Goal: Task Accomplishment & Management: Use online tool/utility

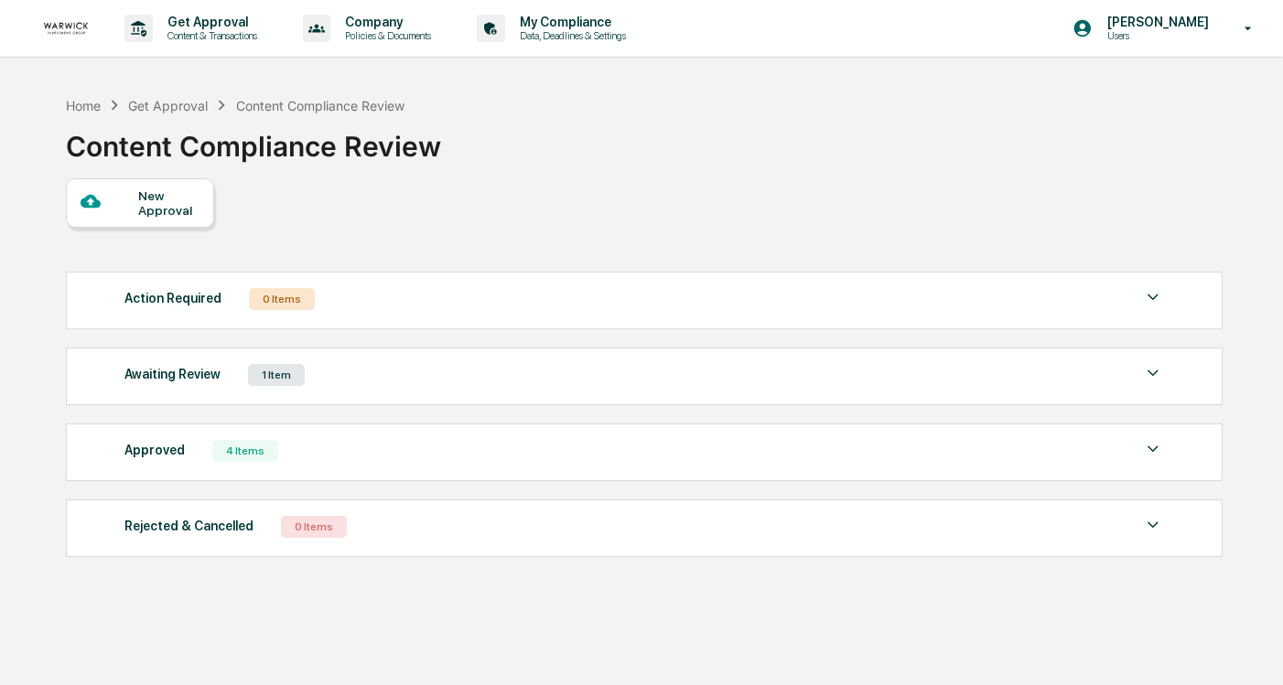
click at [200, 386] on div "Awaiting Review" at bounding box center [172, 374] width 96 height 24
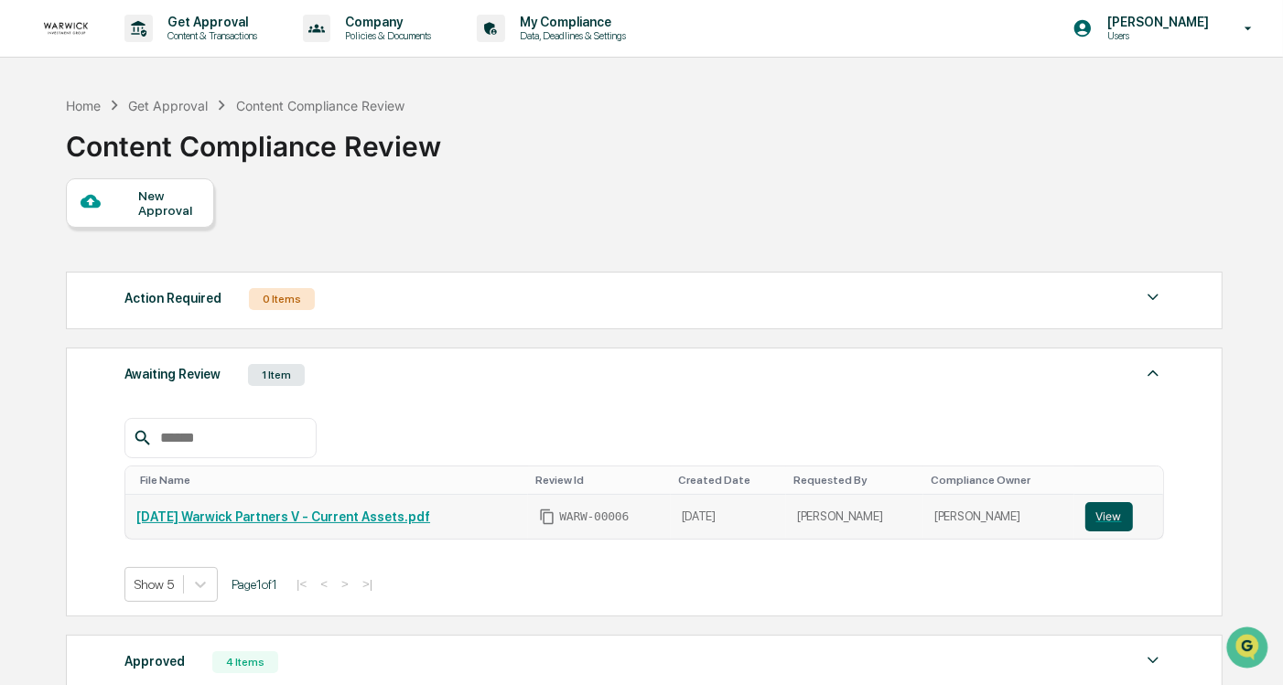
click at [1112, 512] on button "View" at bounding box center [1109, 516] width 48 height 29
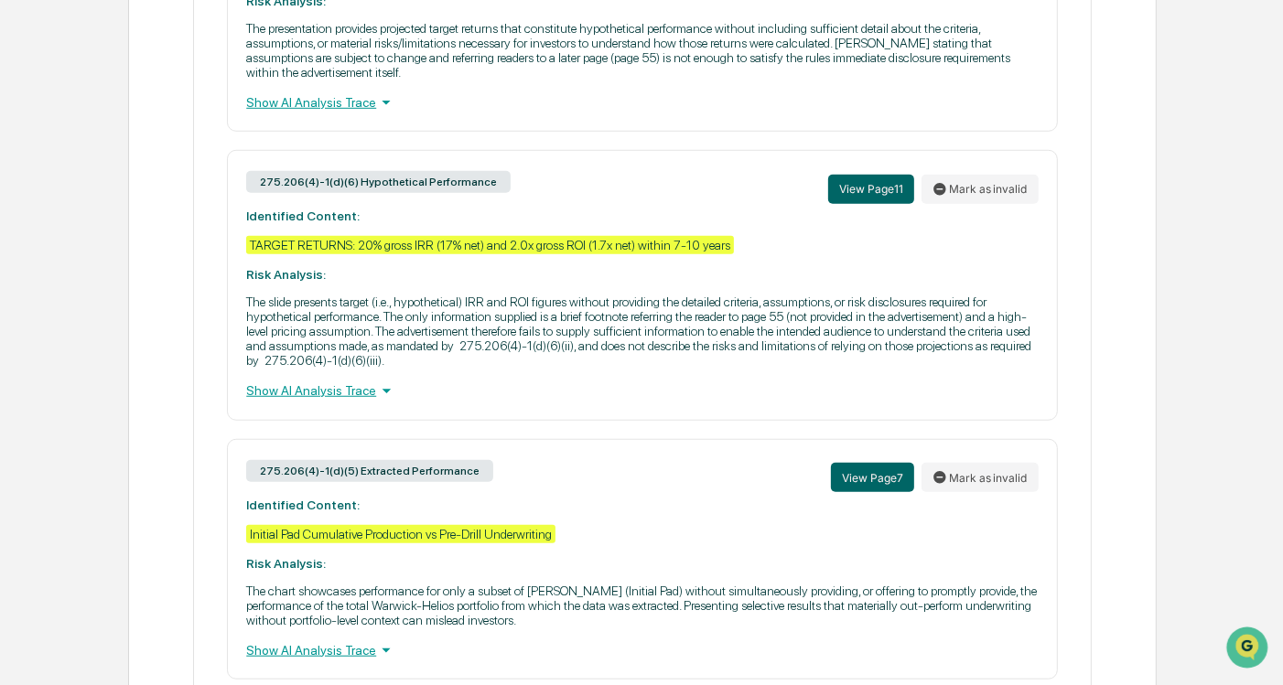
scroll to position [1416, 0]
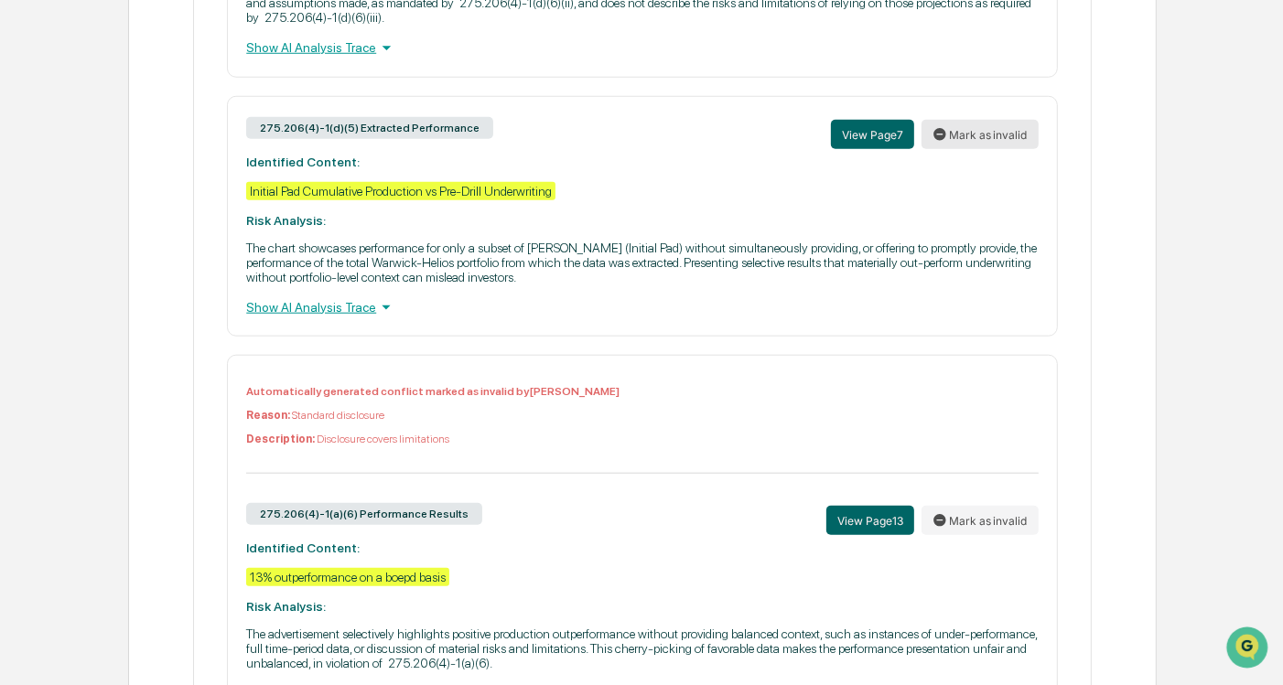
click at [950, 149] on button "Mark as invalid" at bounding box center [979, 134] width 117 height 29
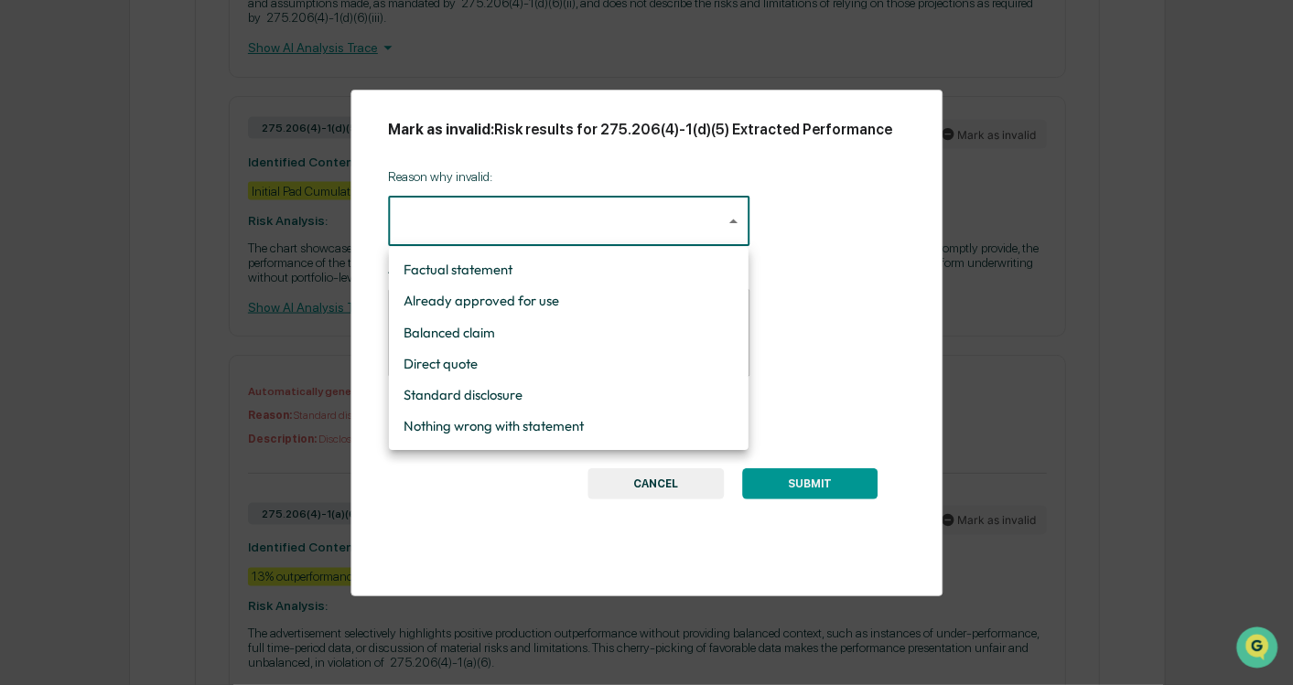
click at [392, 415] on li "Nothing wrong with statement" at bounding box center [569, 426] width 360 height 31
type input "**********"
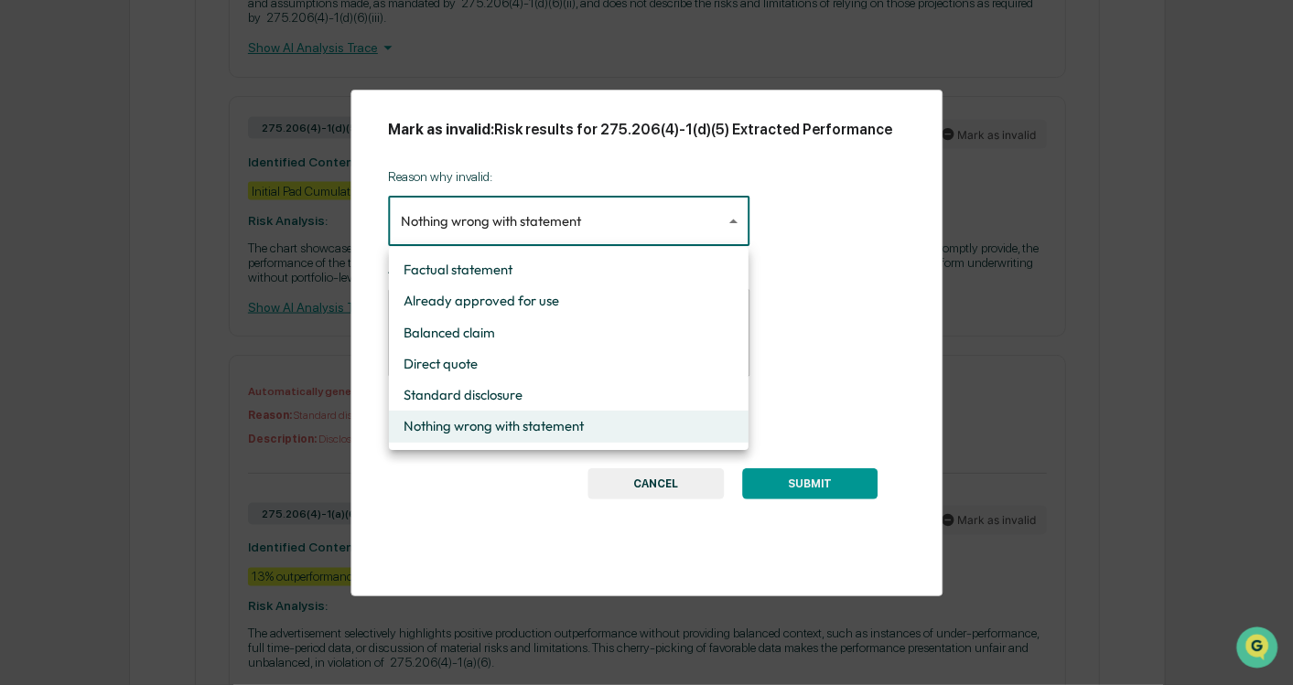
click at [349, 438] on div at bounding box center [646, 342] width 1293 height 685
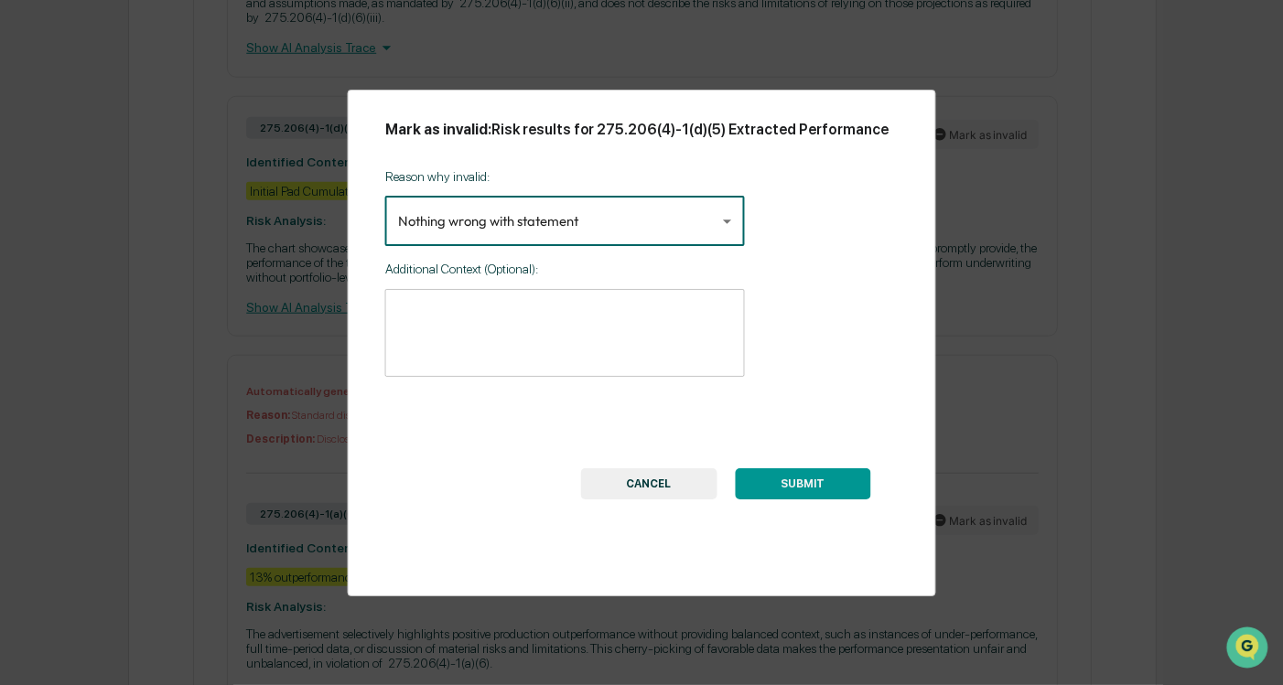
click at [511, 329] on textarea at bounding box center [565, 334] width 334 height 58
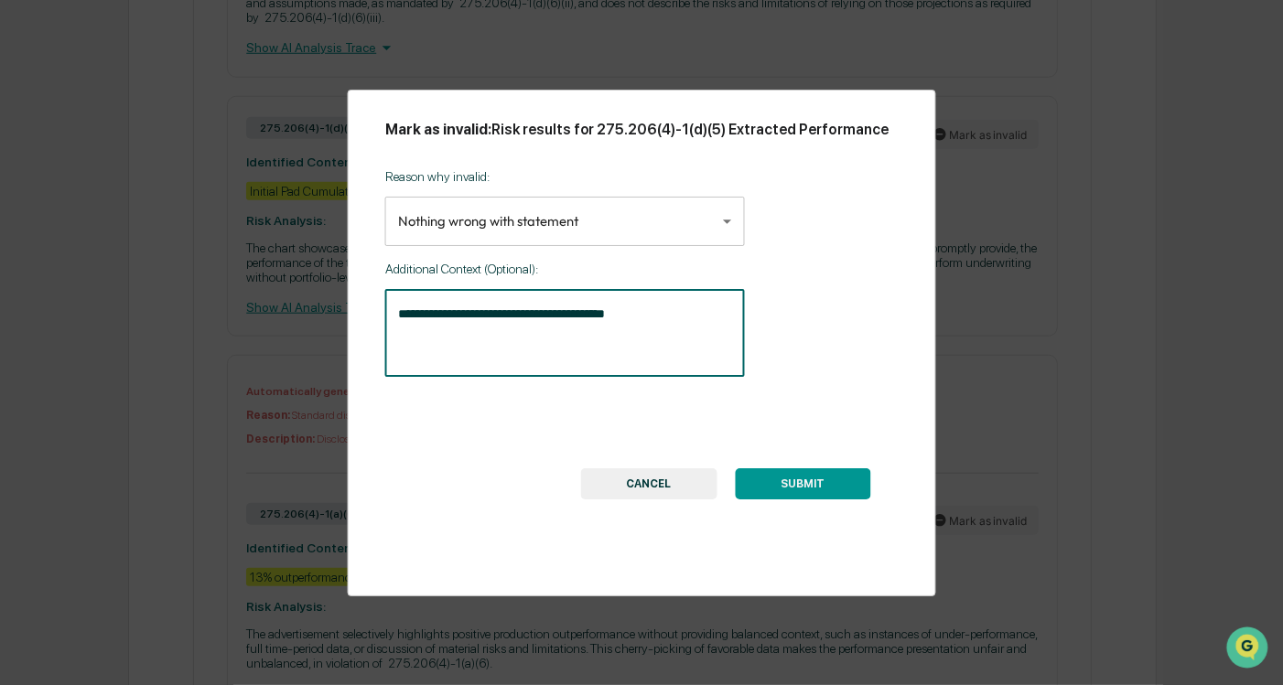
type textarea "**********"
click at [772, 502] on div "**********" at bounding box center [642, 343] width 588 height 507
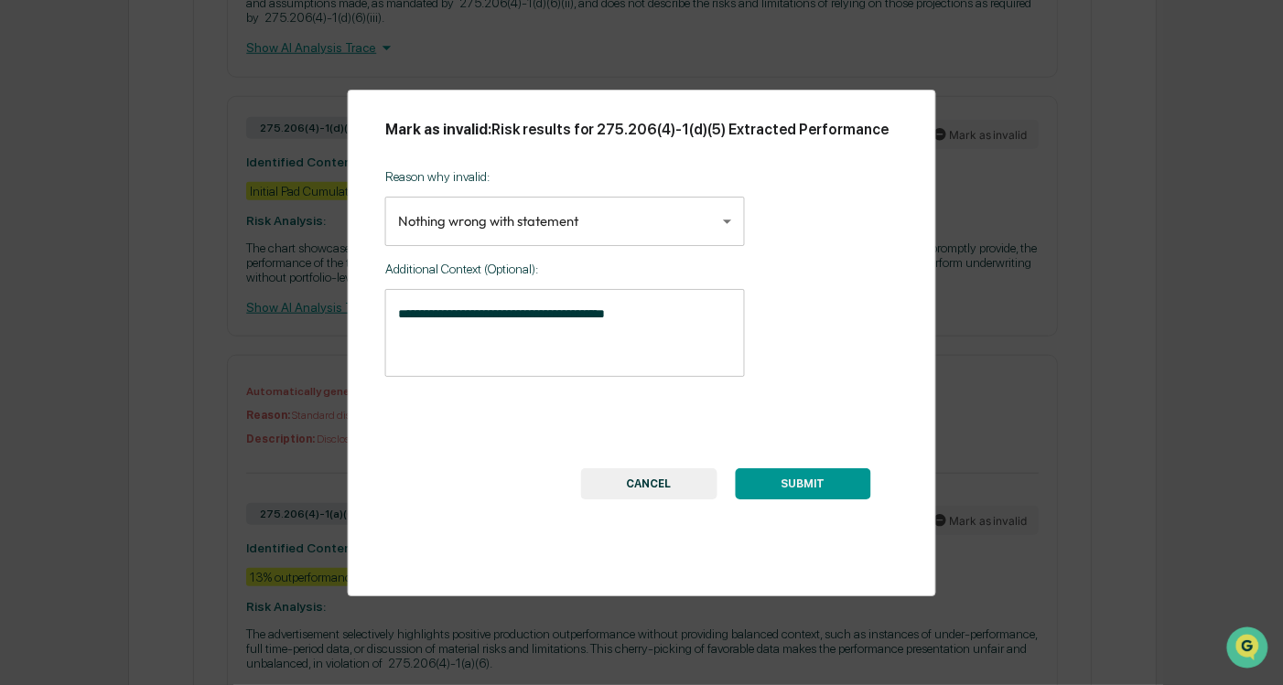
click at [800, 478] on button "SUBMIT" at bounding box center [802, 483] width 135 height 31
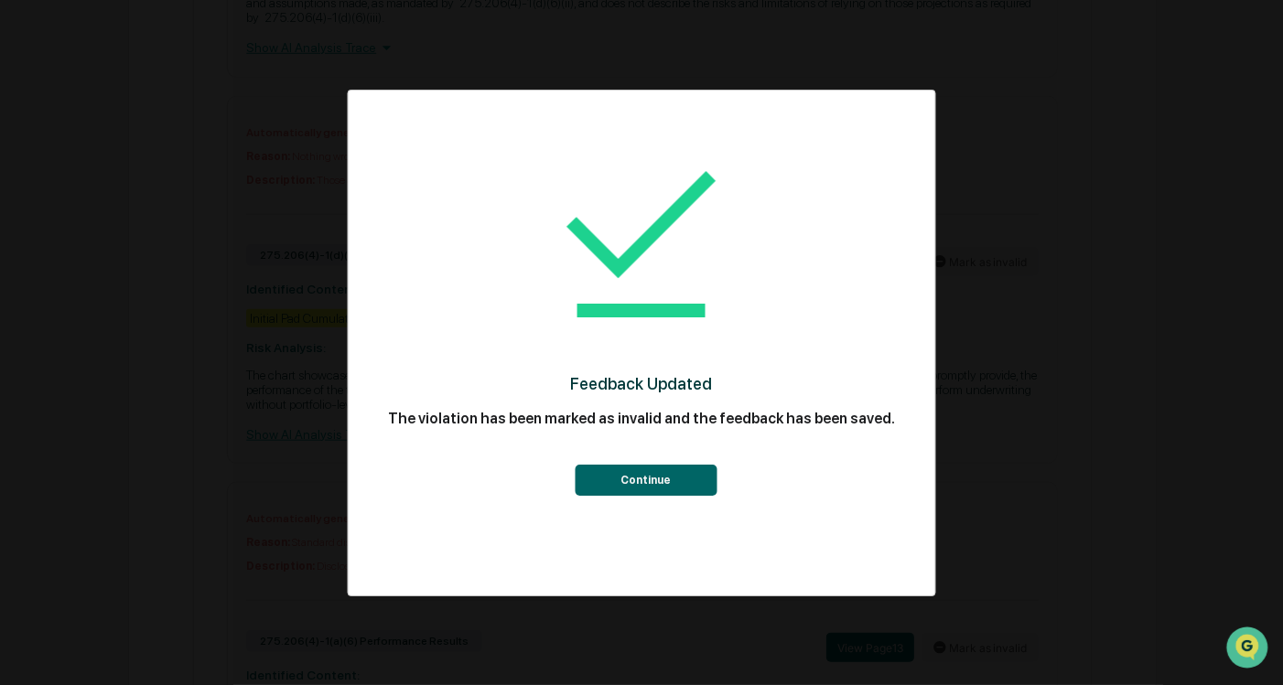
click at [680, 499] on div "Feedback Updated The violation has been marked as invalid and the feedback has …" at bounding box center [641, 315] width 513 height 413
click at [680, 497] on div "Feedback Updated The violation has been marked as invalid and the feedback has …" at bounding box center [641, 315] width 513 height 413
drag, startPoint x: 680, startPoint y: 497, endPoint x: 569, endPoint y: 444, distance: 122.8
click at [569, 444] on div "Continue" at bounding box center [641, 467] width 513 height 57
click at [614, 478] on button "Continue" at bounding box center [646, 480] width 142 height 31
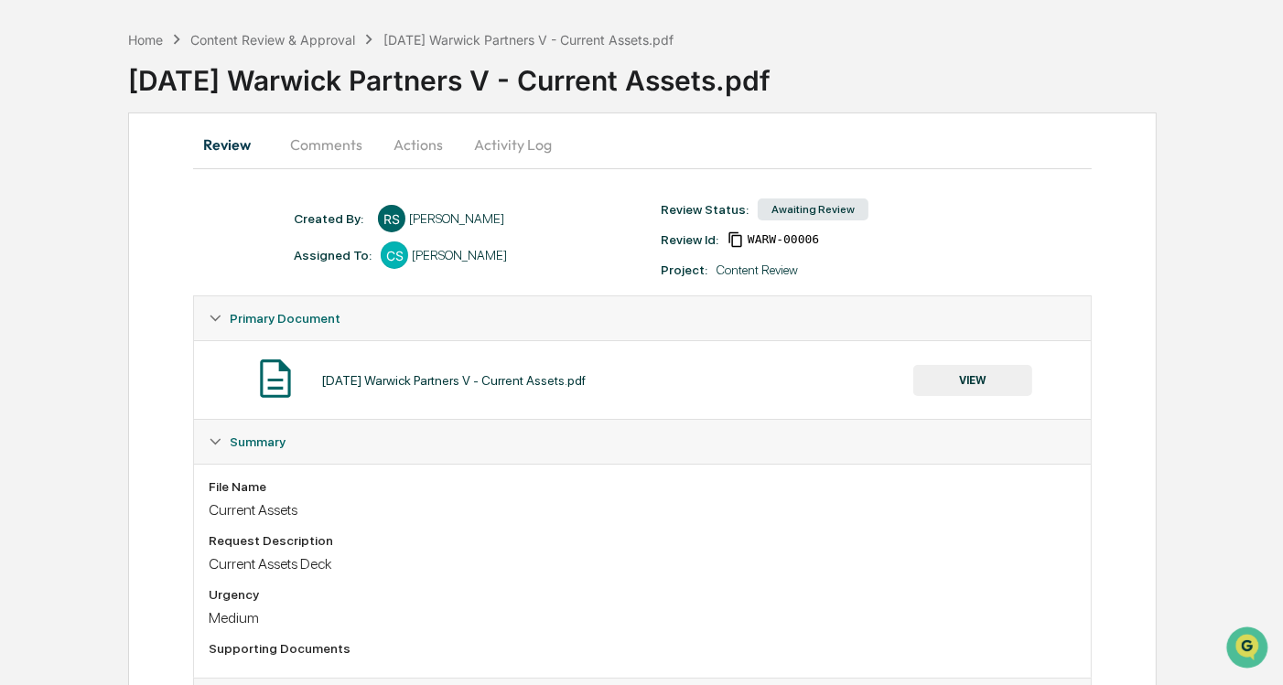
scroll to position [0, 0]
